Goal: Task Accomplishment & Management: Manage account settings

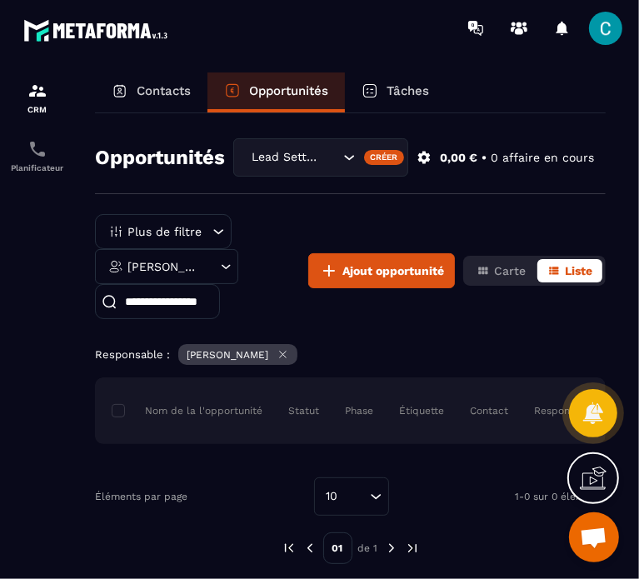
click at [167, 96] on p "Contacts" at bounding box center [164, 90] width 54 height 15
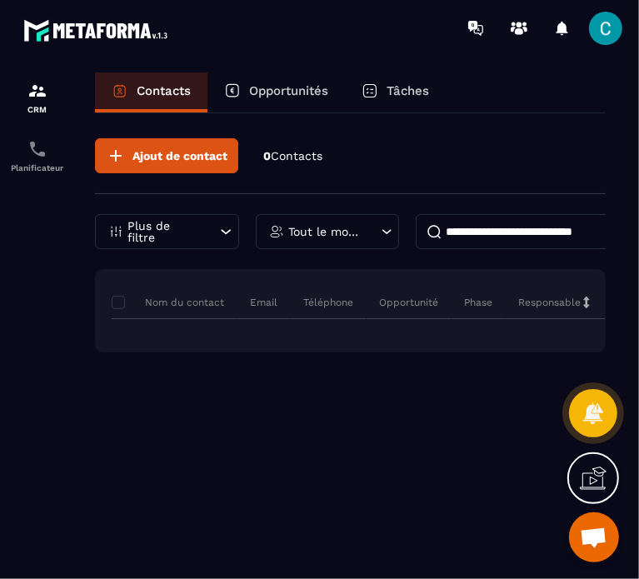
click at [276, 86] on p "Opportunités" at bounding box center [288, 90] width 79 height 15
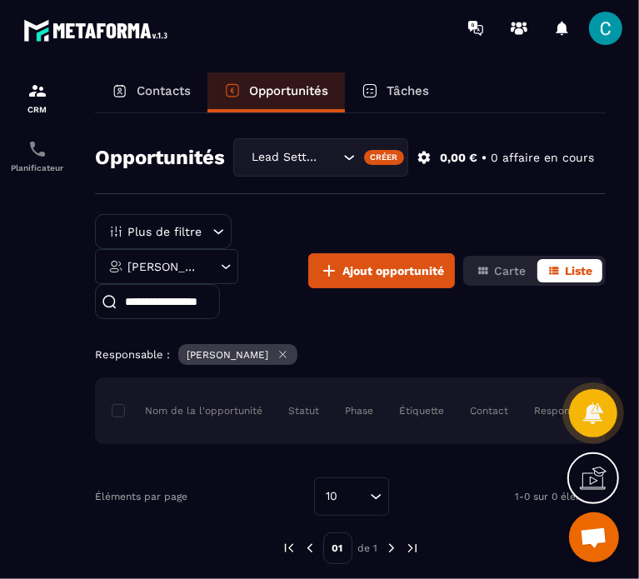
click at [355, 158] on icon "Search for option" at bounding box center [349, 157] width 17 height 17
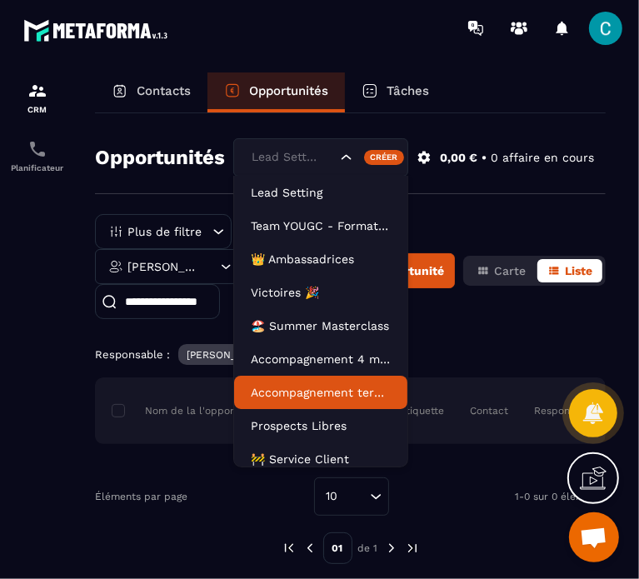
scroll to position [75, 0]
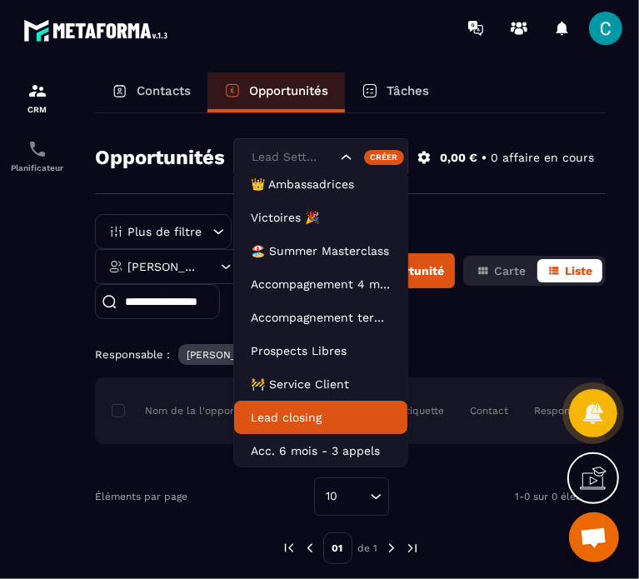
click at [298, 413] on p "Lead closing" at bounding box center [321, 417] width 140 height 17
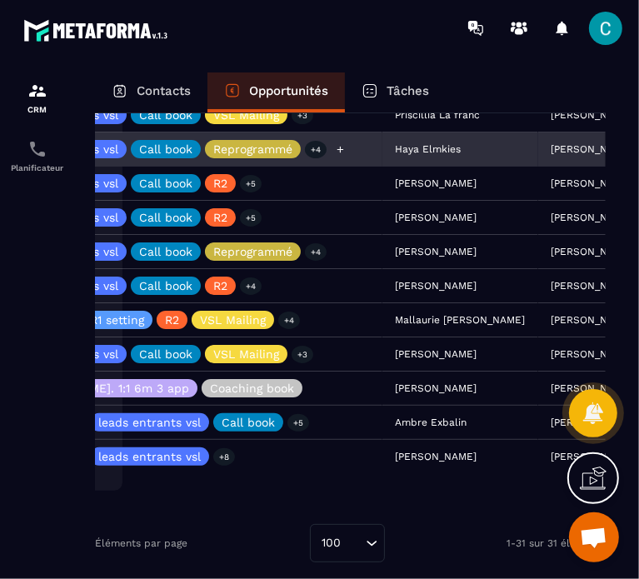
scroll to position [1017, 0]
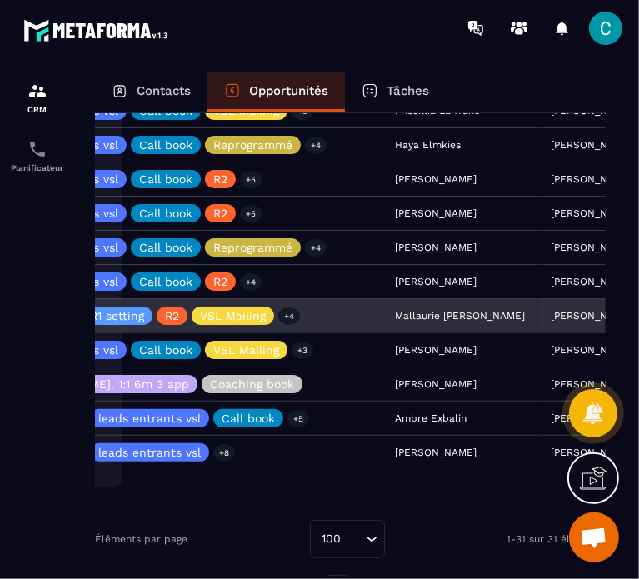
click at [403, 319] on div "Mallaurie [PERSON_NAME]" at bounding box center [461, 316] width 156 height 33
